Goal: Check status: Check status

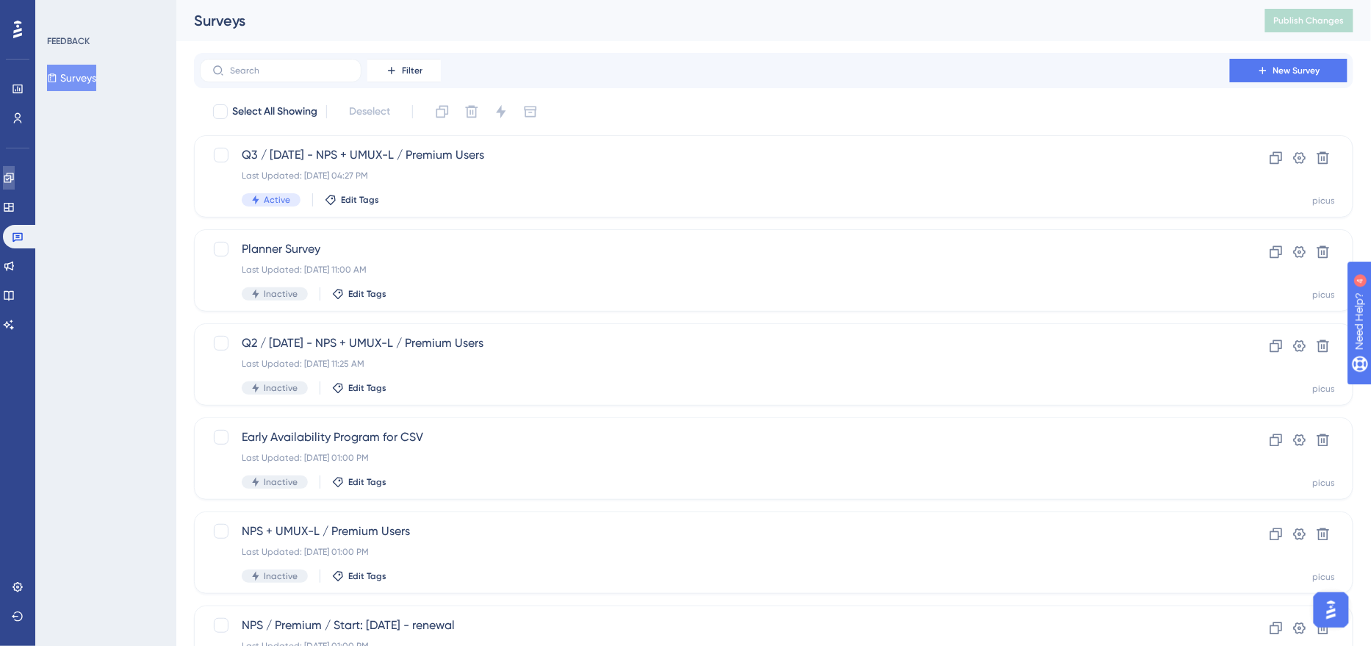
click at [14, 183] on icon at bounding box center [9, 178] width 12 height 12
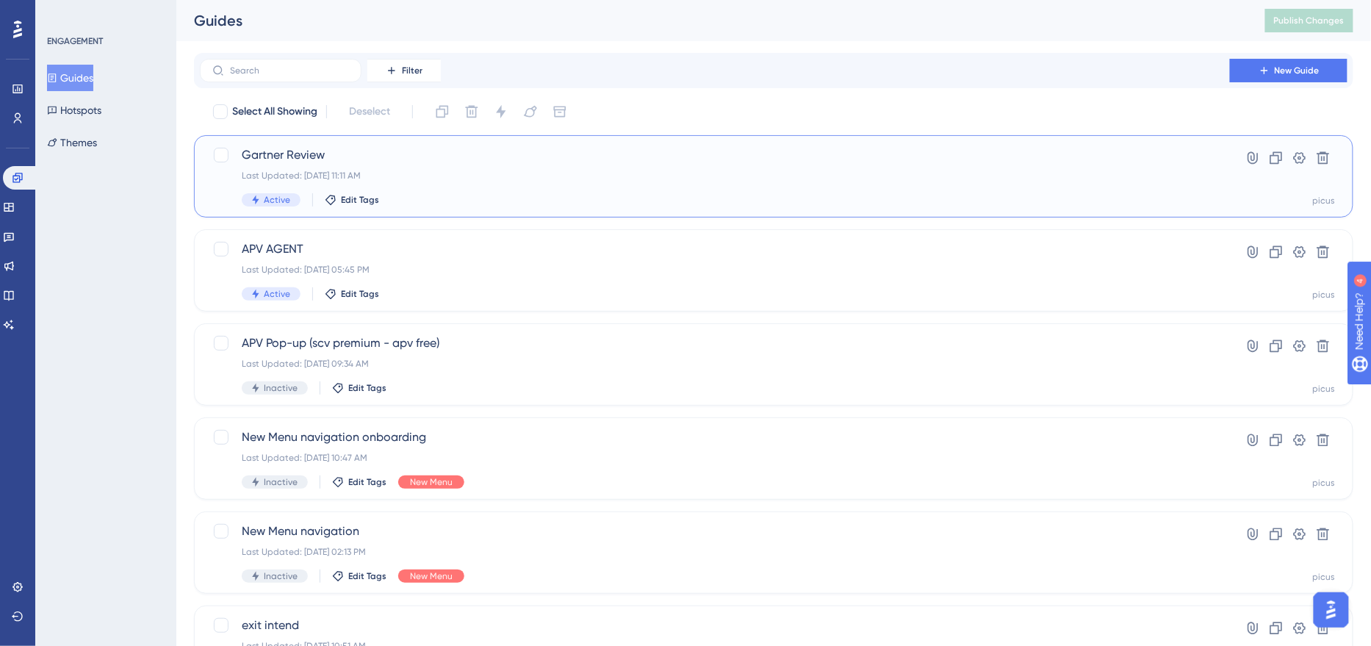
click at [454, 198] on div "Active Edit Tags" at bounding box center [715, 199] width 946 height 13
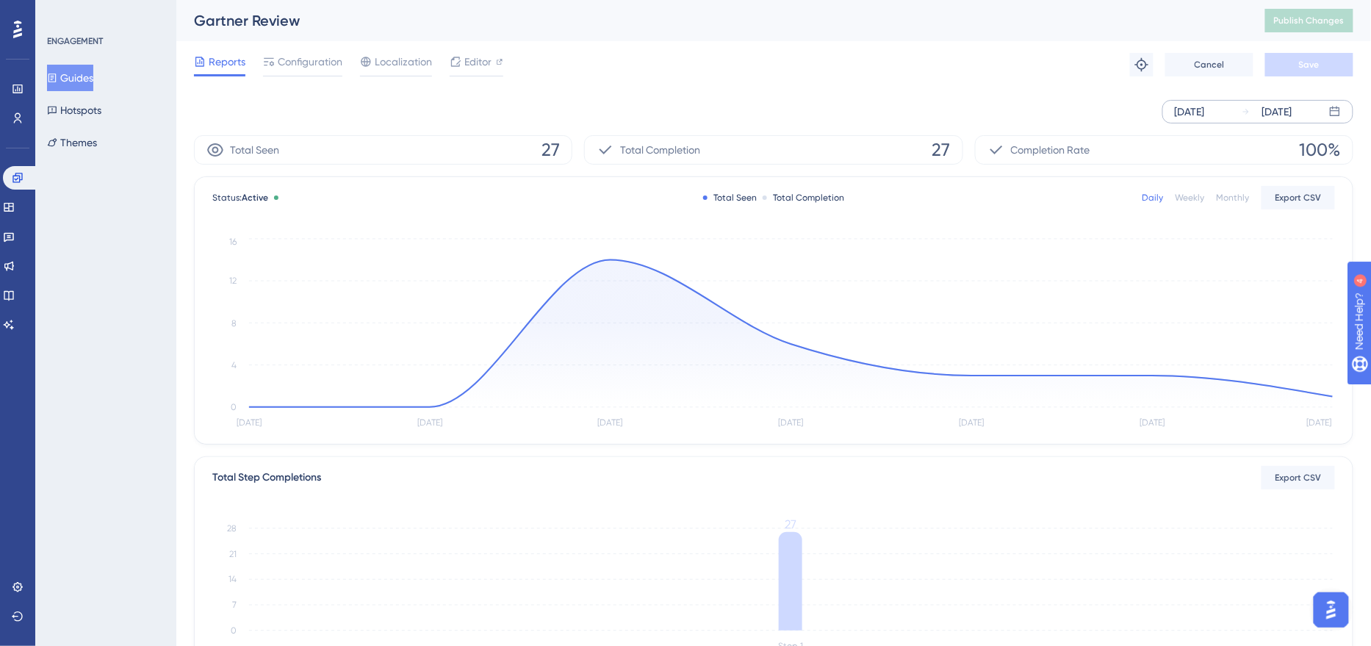
click at [1205, 109] on div "[DATE]" at bounding box center [1189, 112] width 30 height 18
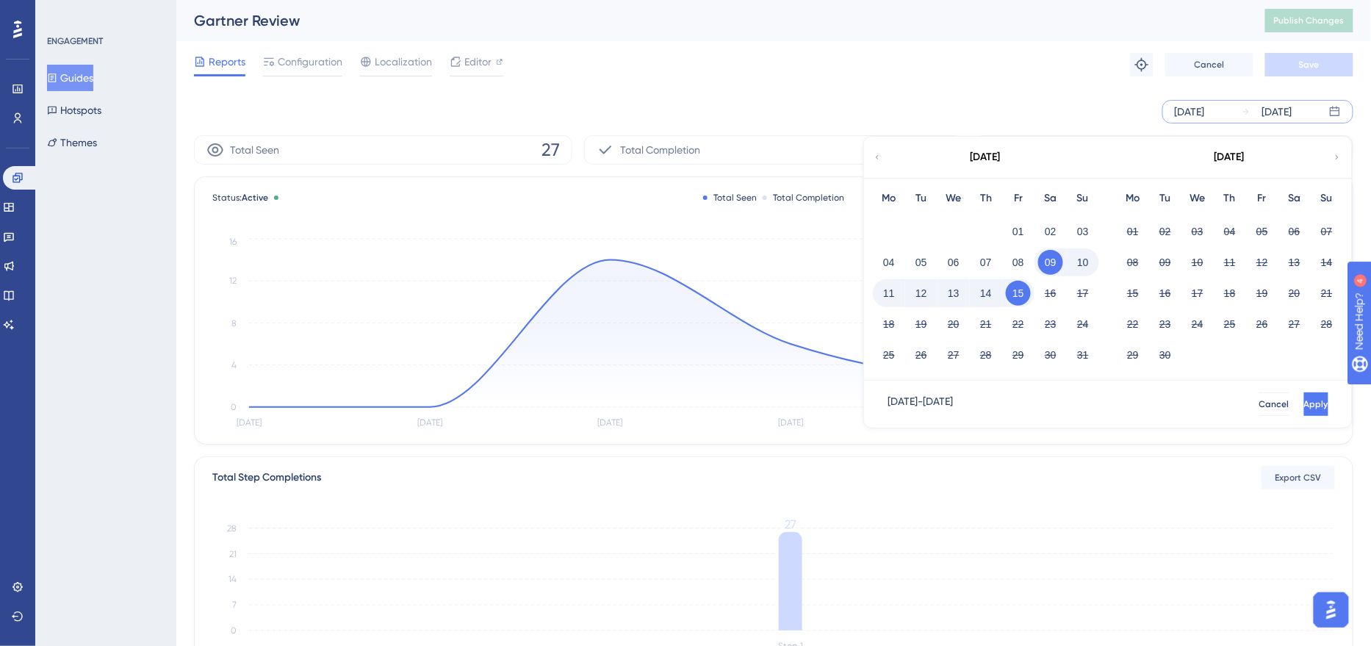
click at [1008, 240] on div "01" at bounding box center [1018, 231] width 32 height 28
click at [1017, 233] on button "01" at bounding box center [1018, 231] width 25 height 25
click at [1301, 392] on button "Apply" at bounding box center [1314, 404] width 27 height 24
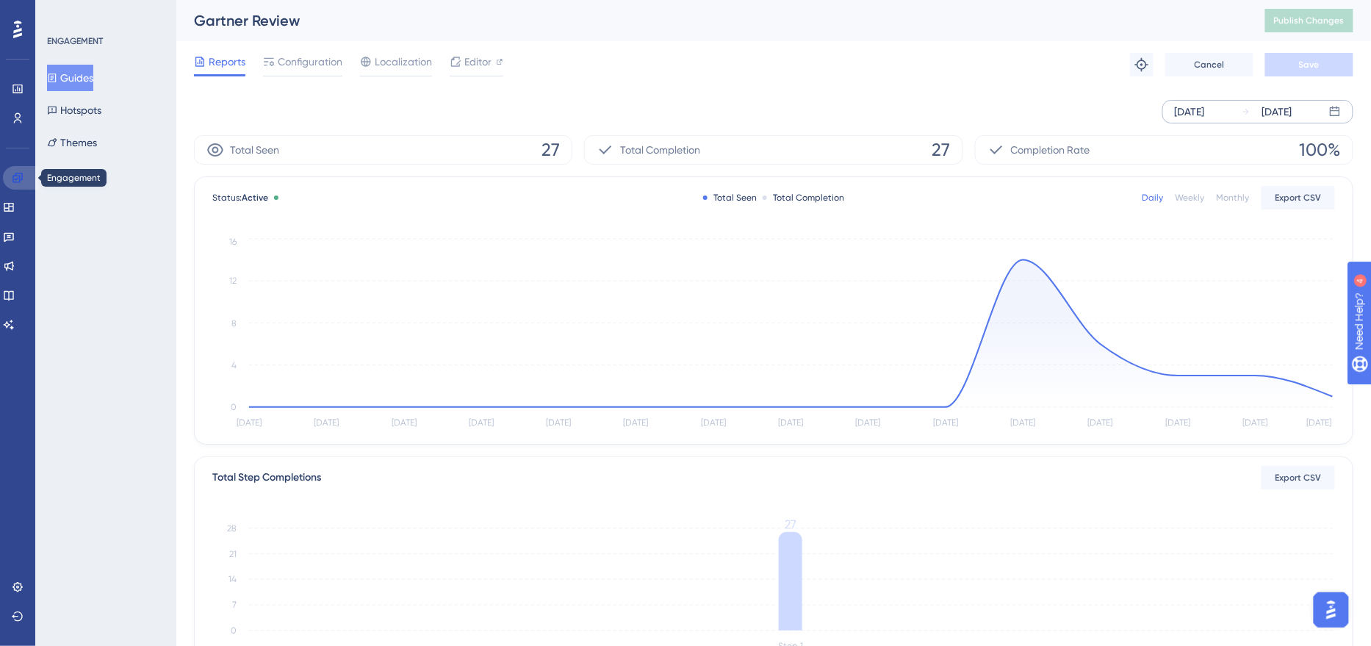
click at [17, 181] on icon at bounding box center [18, 178] width 12 height 12
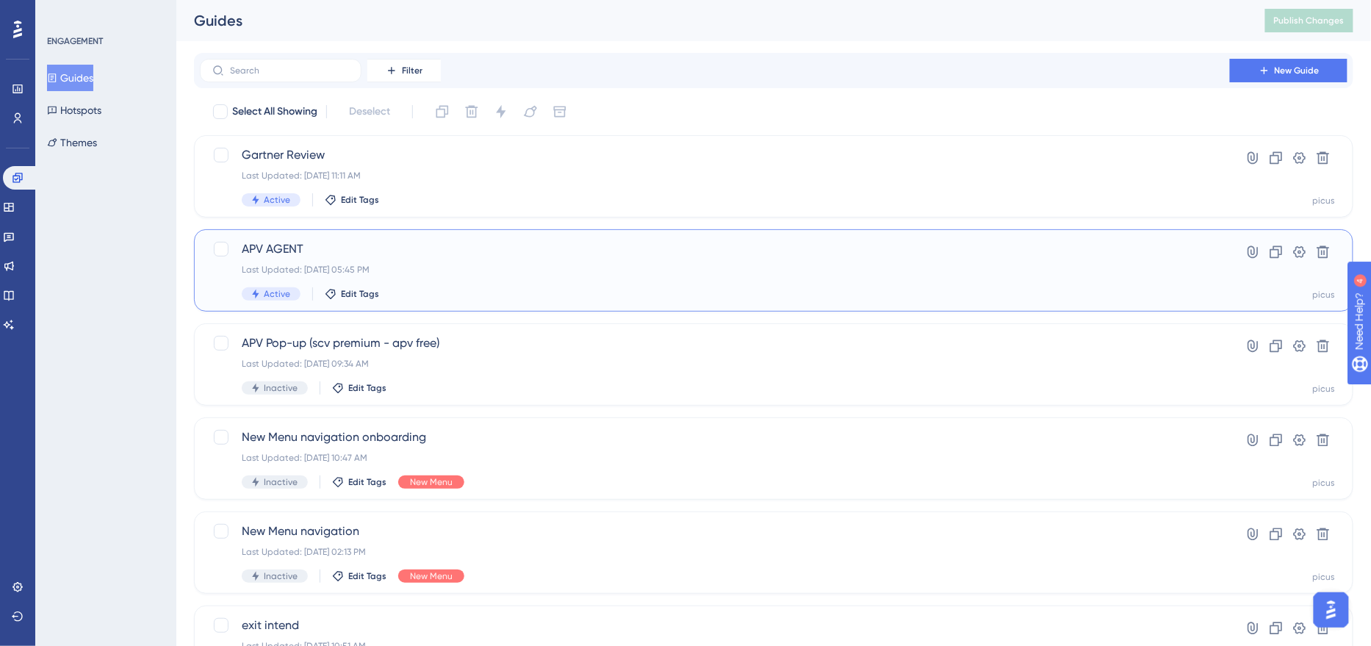
click at [421, 270] on div "Last Updated: [DATE] 05:45 PM" at bounding box center [715, 270] width 946 height 12
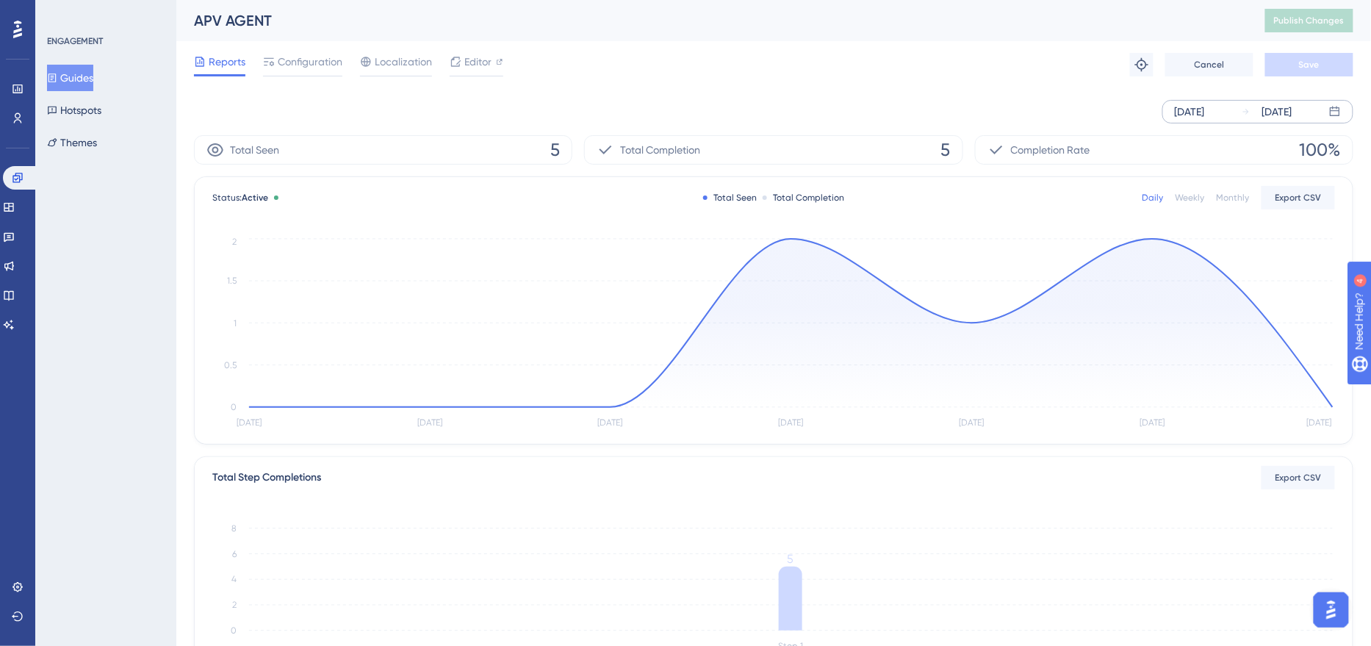
click at [1163, 110] on div "[DATE] [DATE]" at bounding box center [1257, 112] width 191 height 24
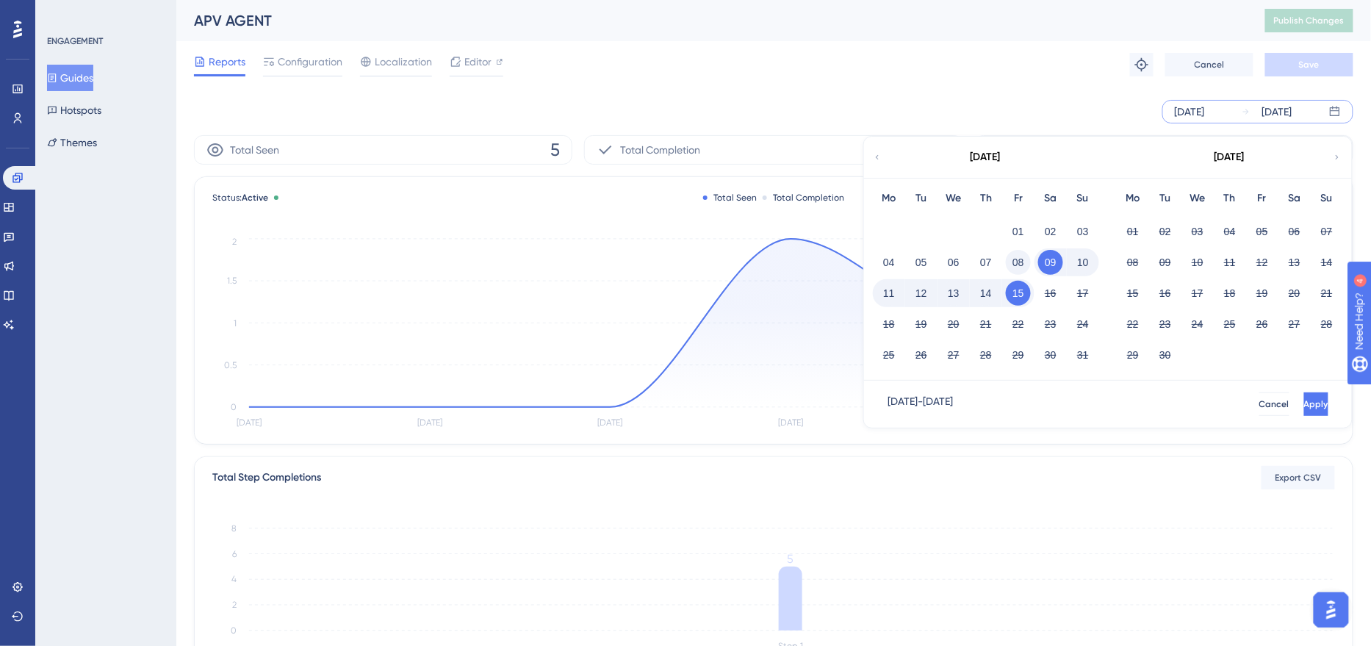
click at [1025, 270] on button "08" at bounding box center [1018, 262] width 25 height 25
click at [1205, 120] on div "[DATE]" at bounding box center [1189, 112] width 30 height 18
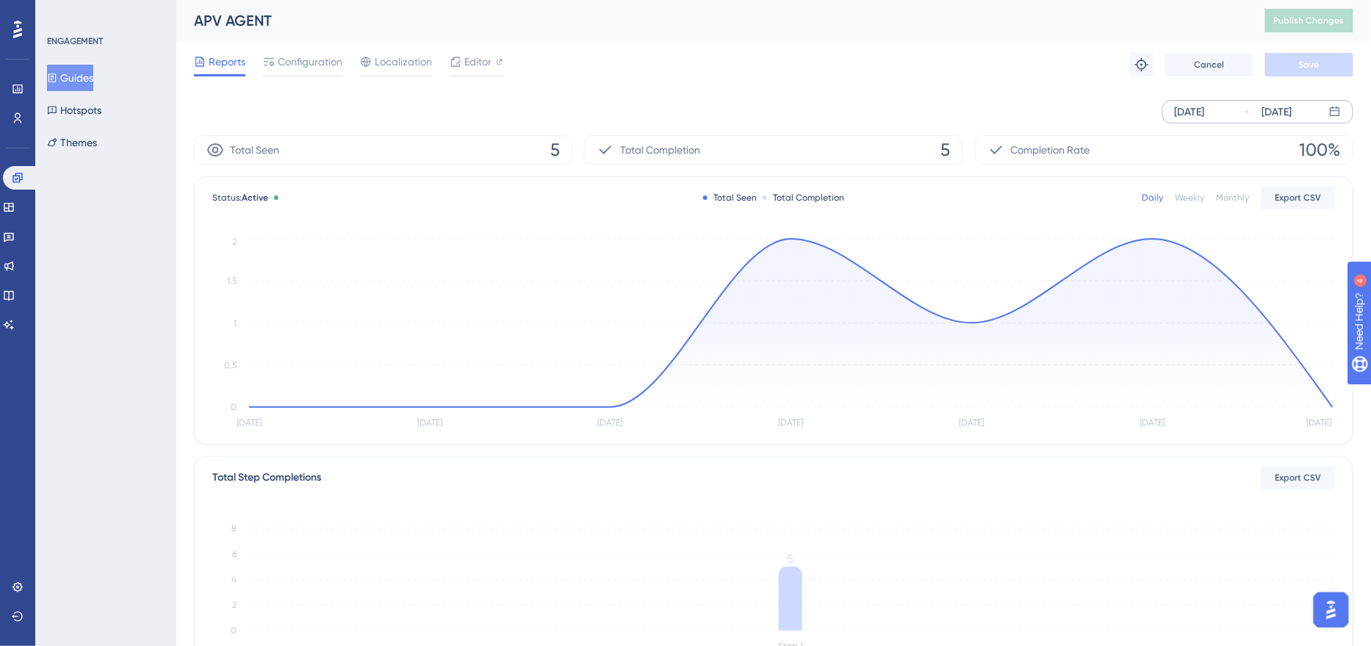
click at [1188, 113] on div "[DATE]" at bounding box center [1189, 112] width 30 height 18
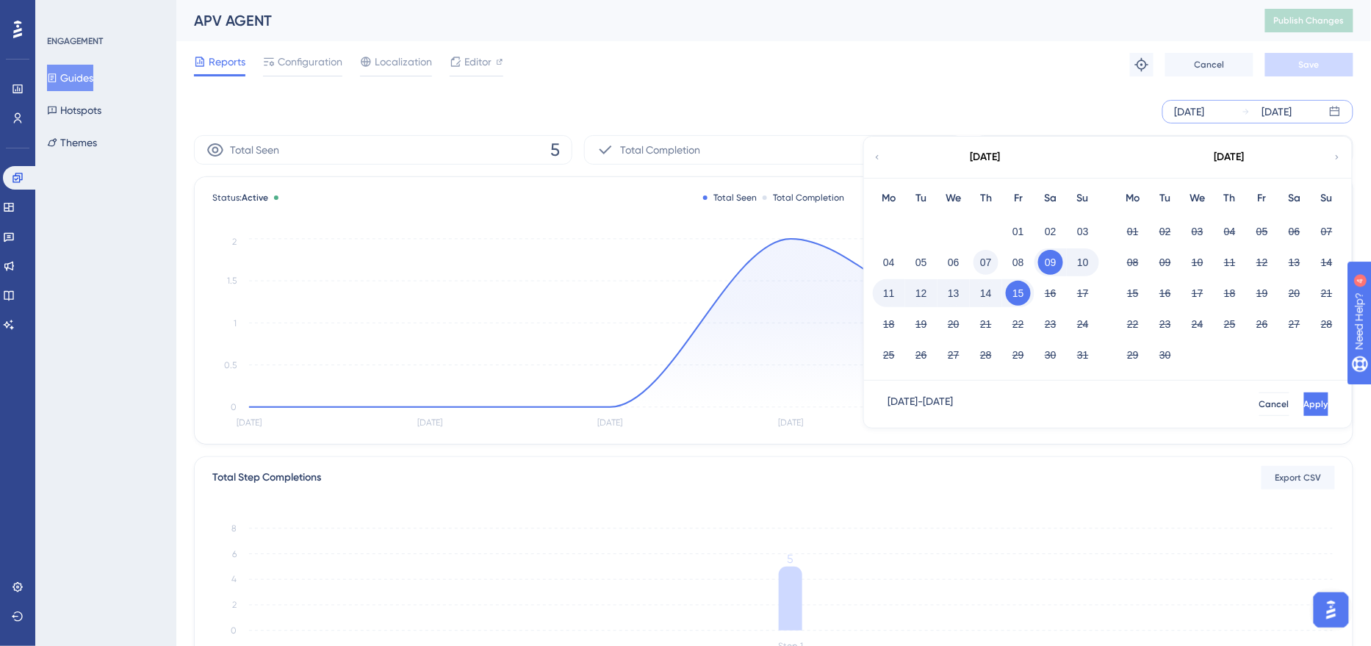
click at [985, 261] on button "07" at bounding box center [985, 262] width 25 height 25
click at [1301, 393] on button "Apply" at bounding box center [1314, 404] width 27 height 24
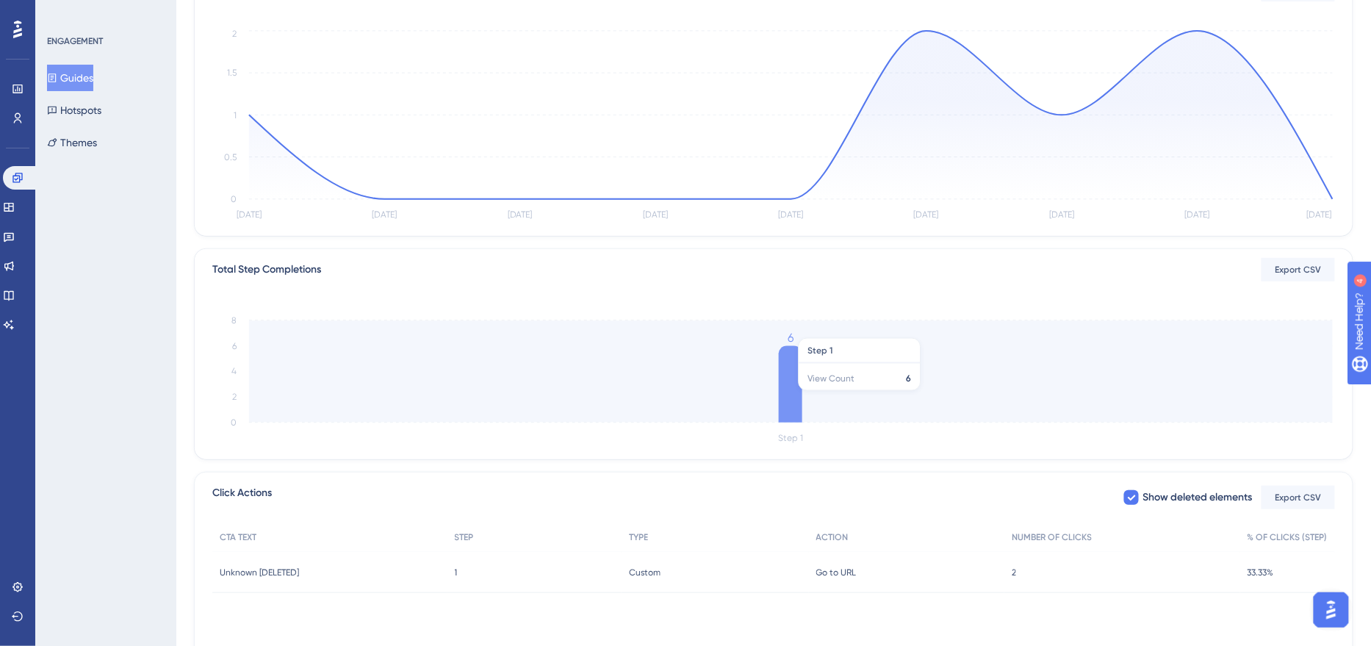
scroll to position [284, 0]
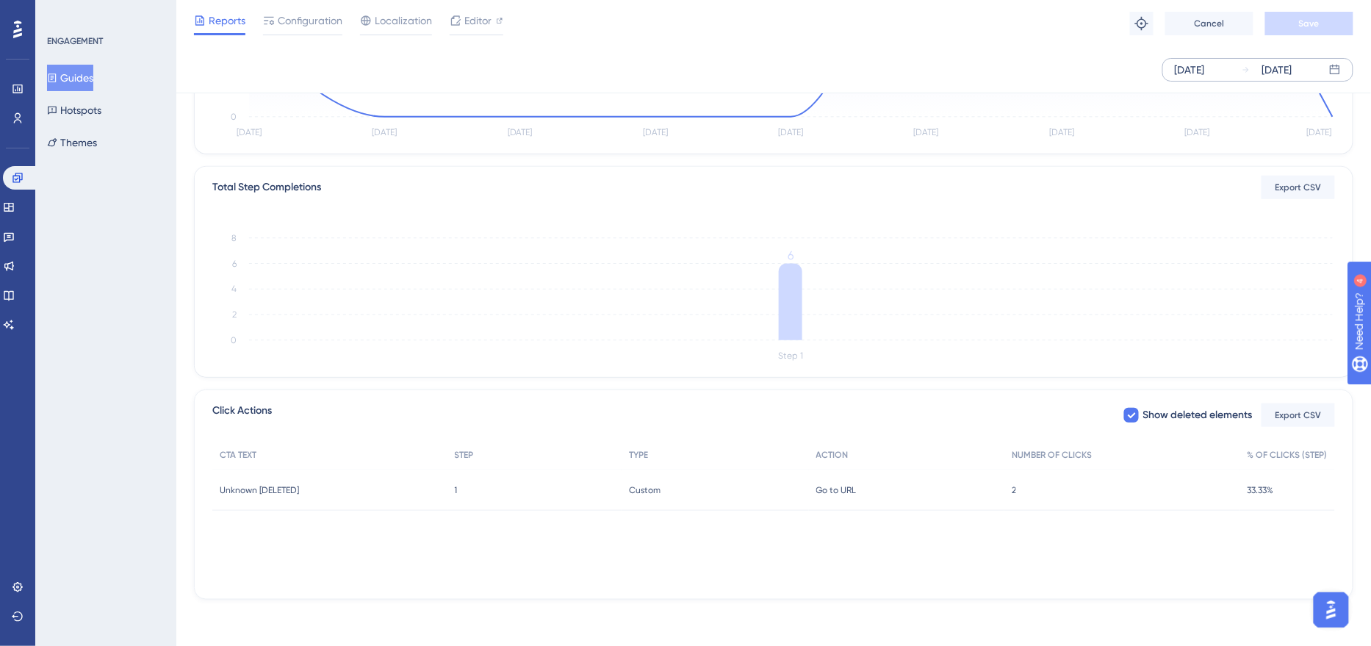
click at [1011, 488] on div "2 2" at bounding box center [1122, 489] width 236 height 41
